Goal: Transaction & Acquisition: Register for event/course

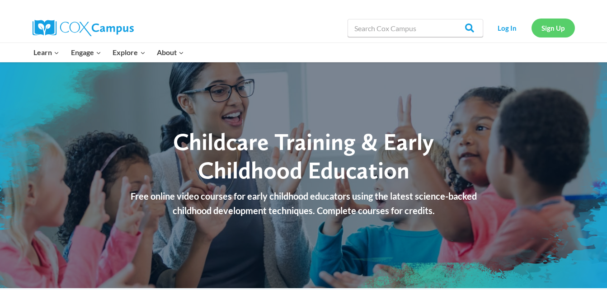
click at [543, 28] on link "Sign Up" at bounding box center [553, 28] width 43 height 19
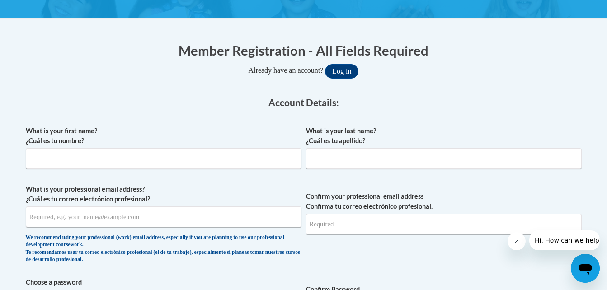
scroll to position [161, 0]
